Goal: Task Accomplishment & Management: Use online tool/utility

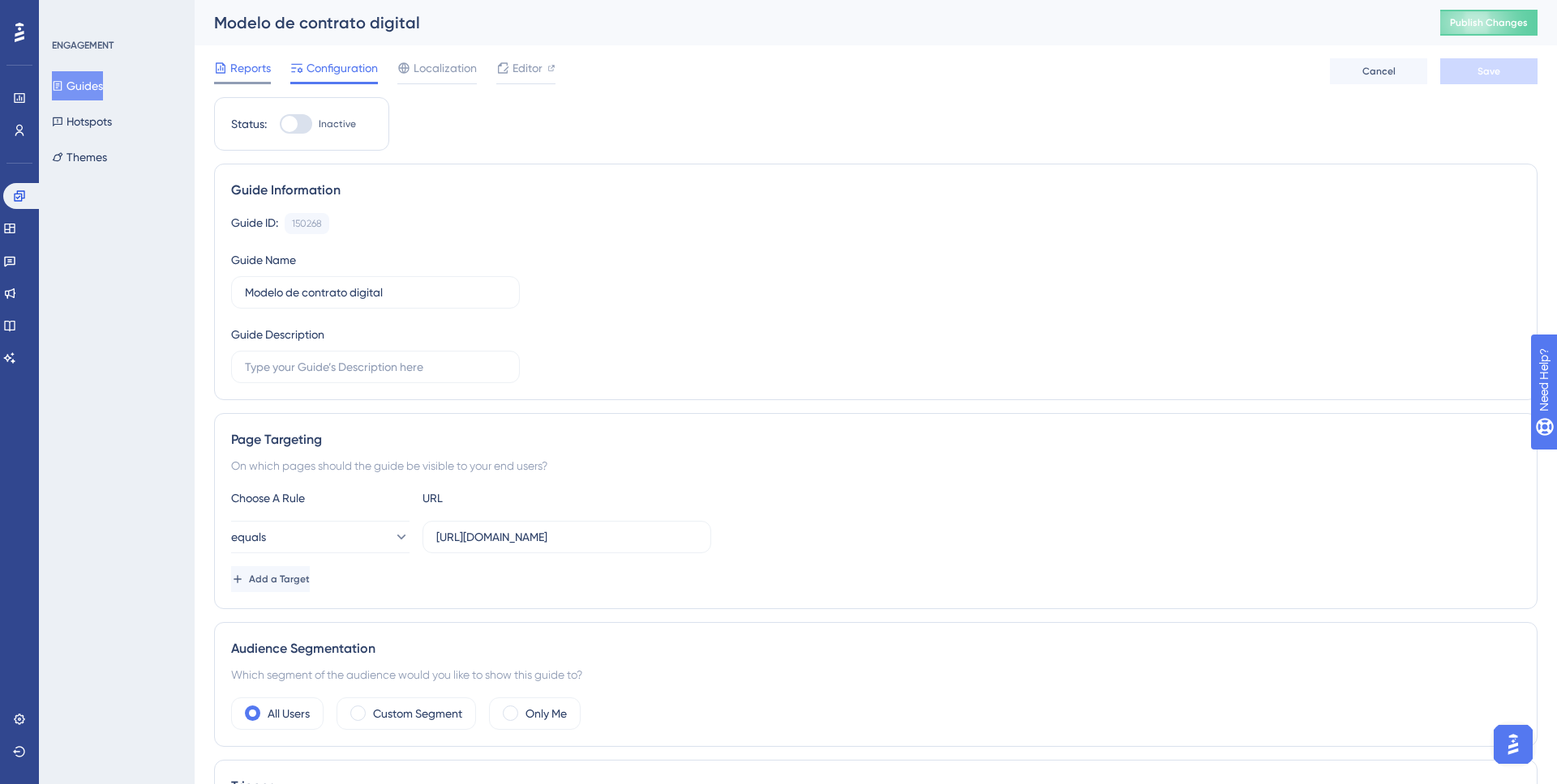
click at [247, 72] on span "Reports" at bounding box center [250, 68] width 41 height 20
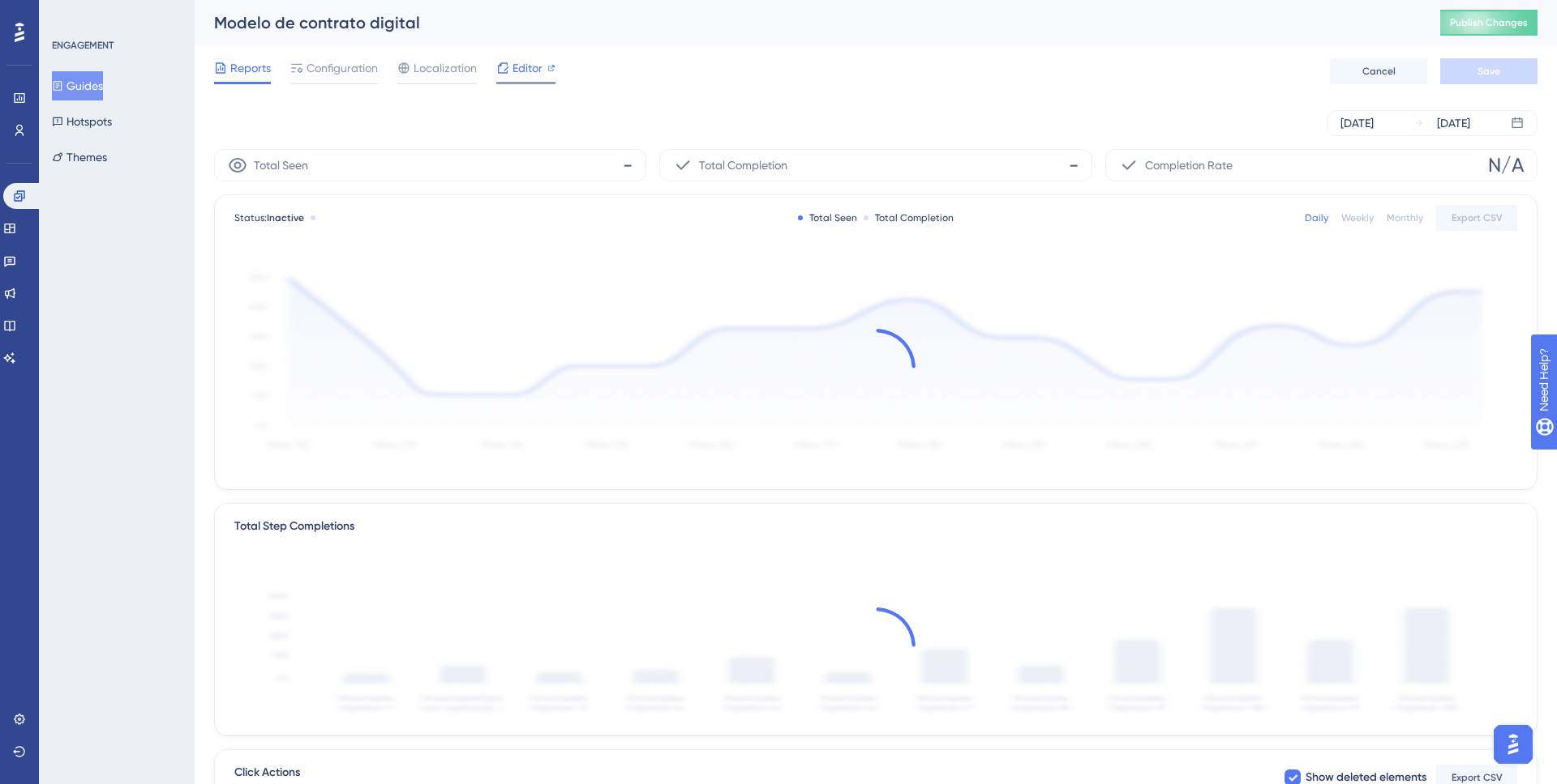
click at [523, 66] on span "Editor" at bounding box center [528, 68] width 30 height 20
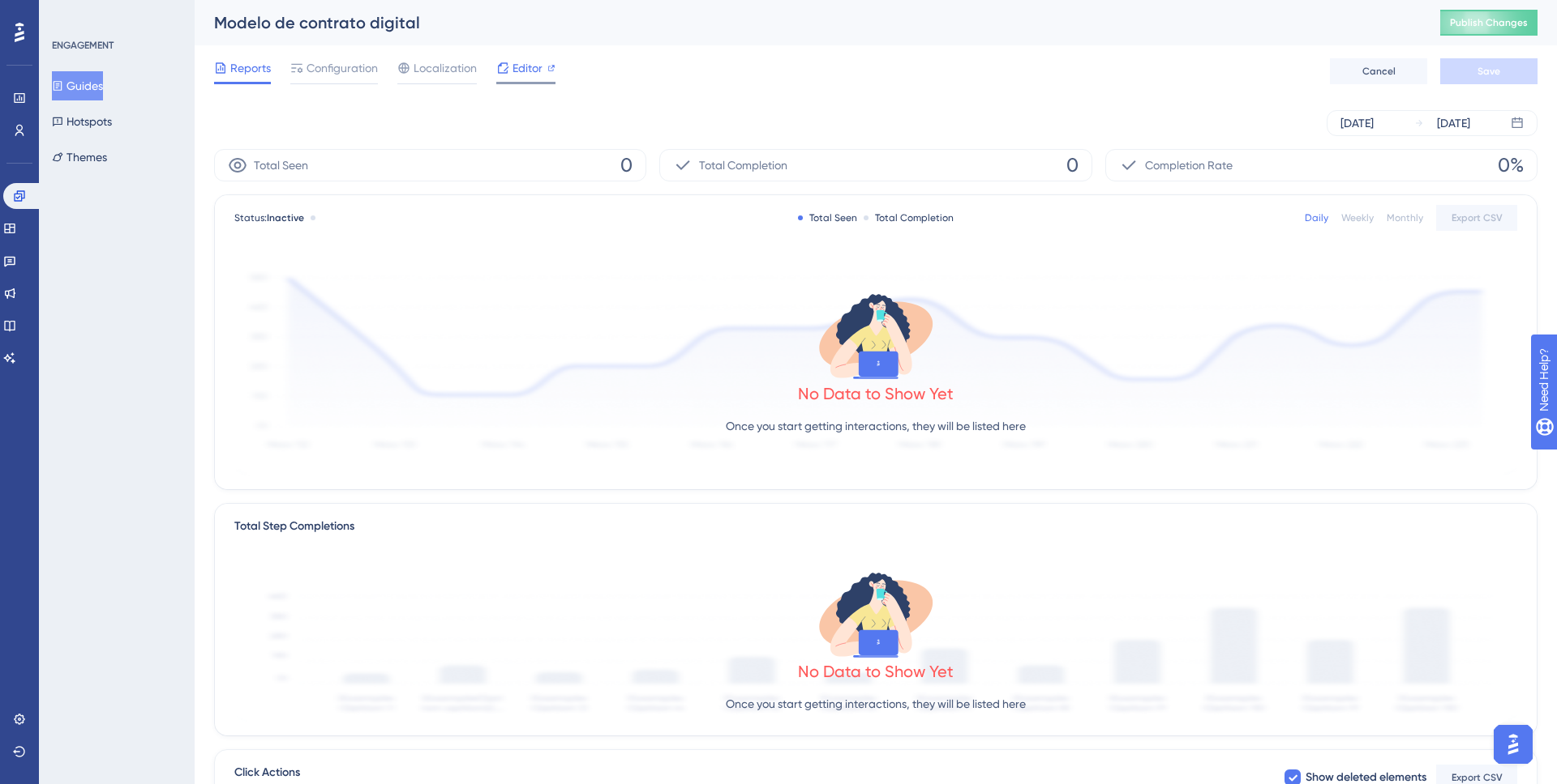
click at [520, 65] on span "Editor" at bounding box center [528, 68] width 30 height 20
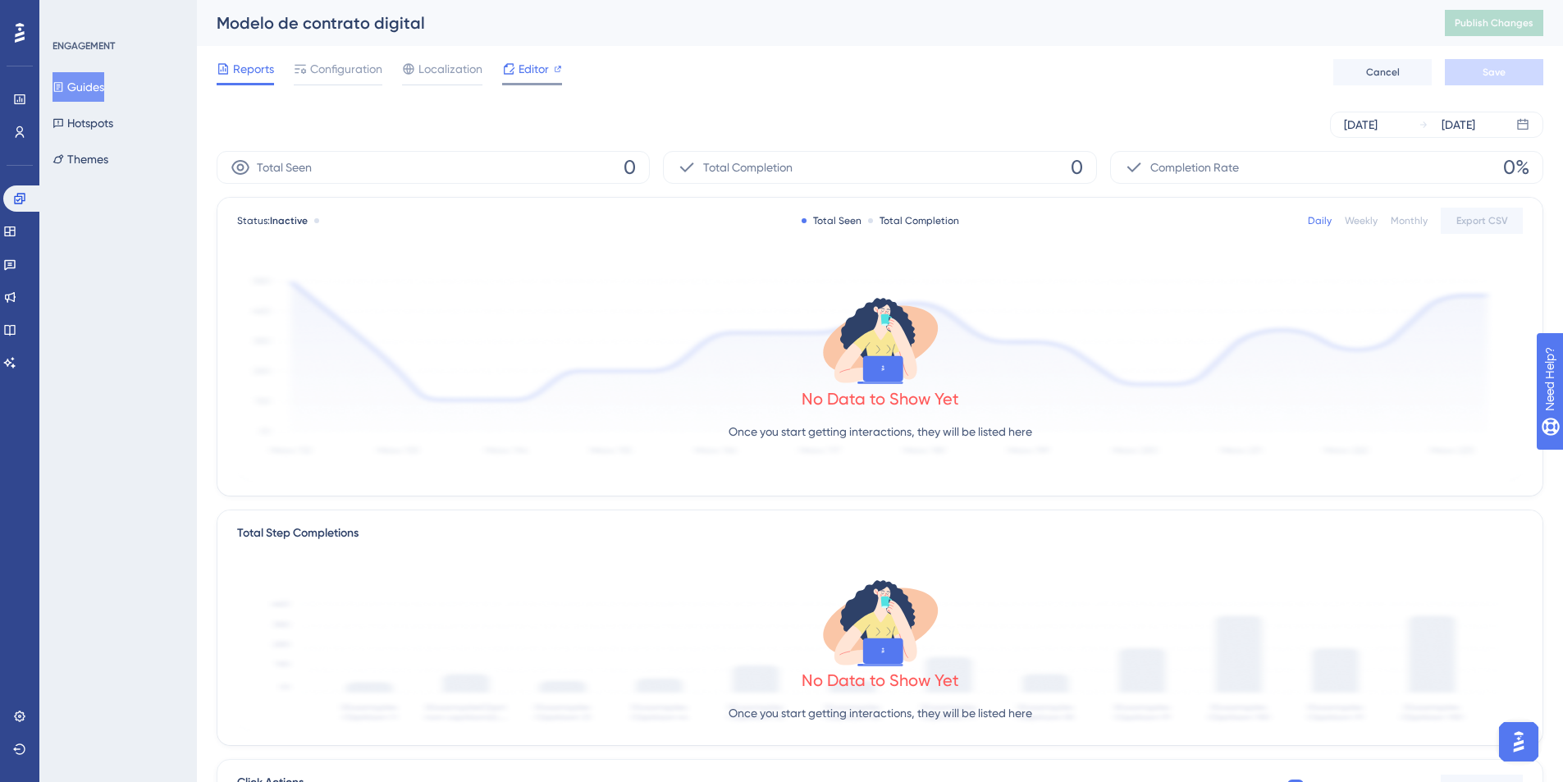
click at [400, 64] on span "Editor" at bounding box center [534, 69] width 30 height 20
